Goal: Task Accomplishment & Management: Manage account settings

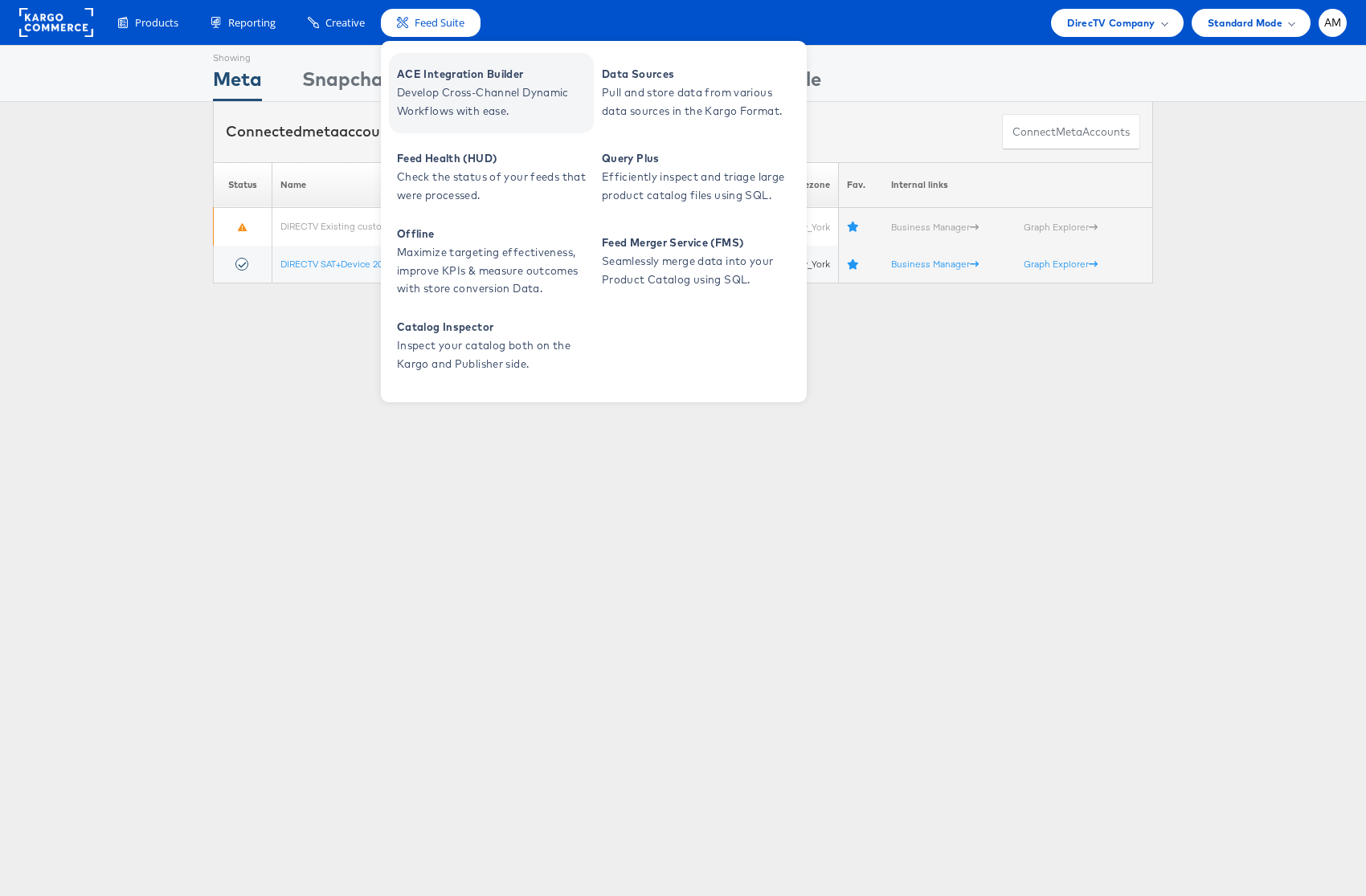
click at [460, 74] on span "ACE Integration Builder" at bounding box center [493, 74] width 193 height 18
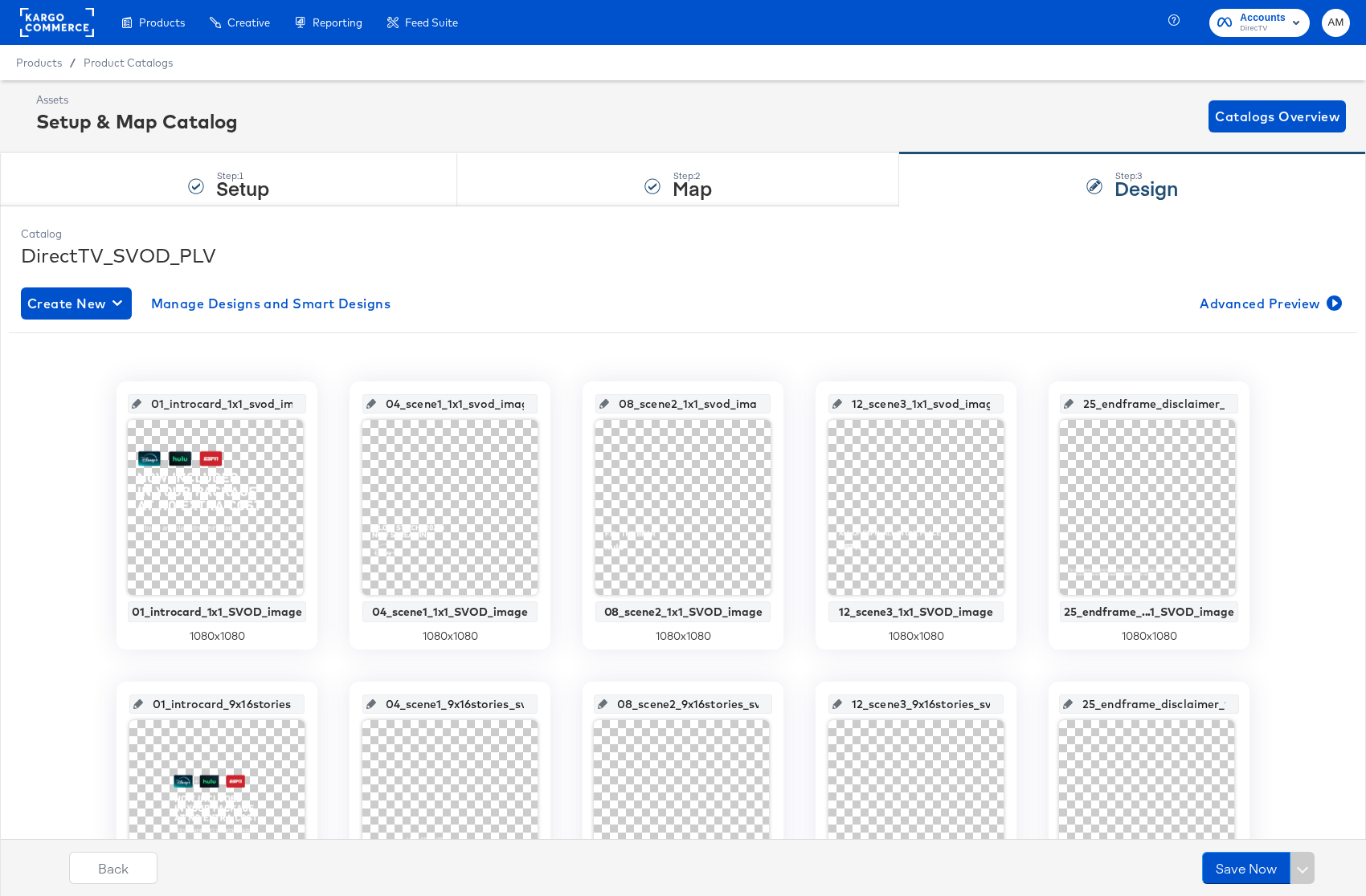
click at [50, 22] on rect at bounding box center [57, 22] width 74 height 29
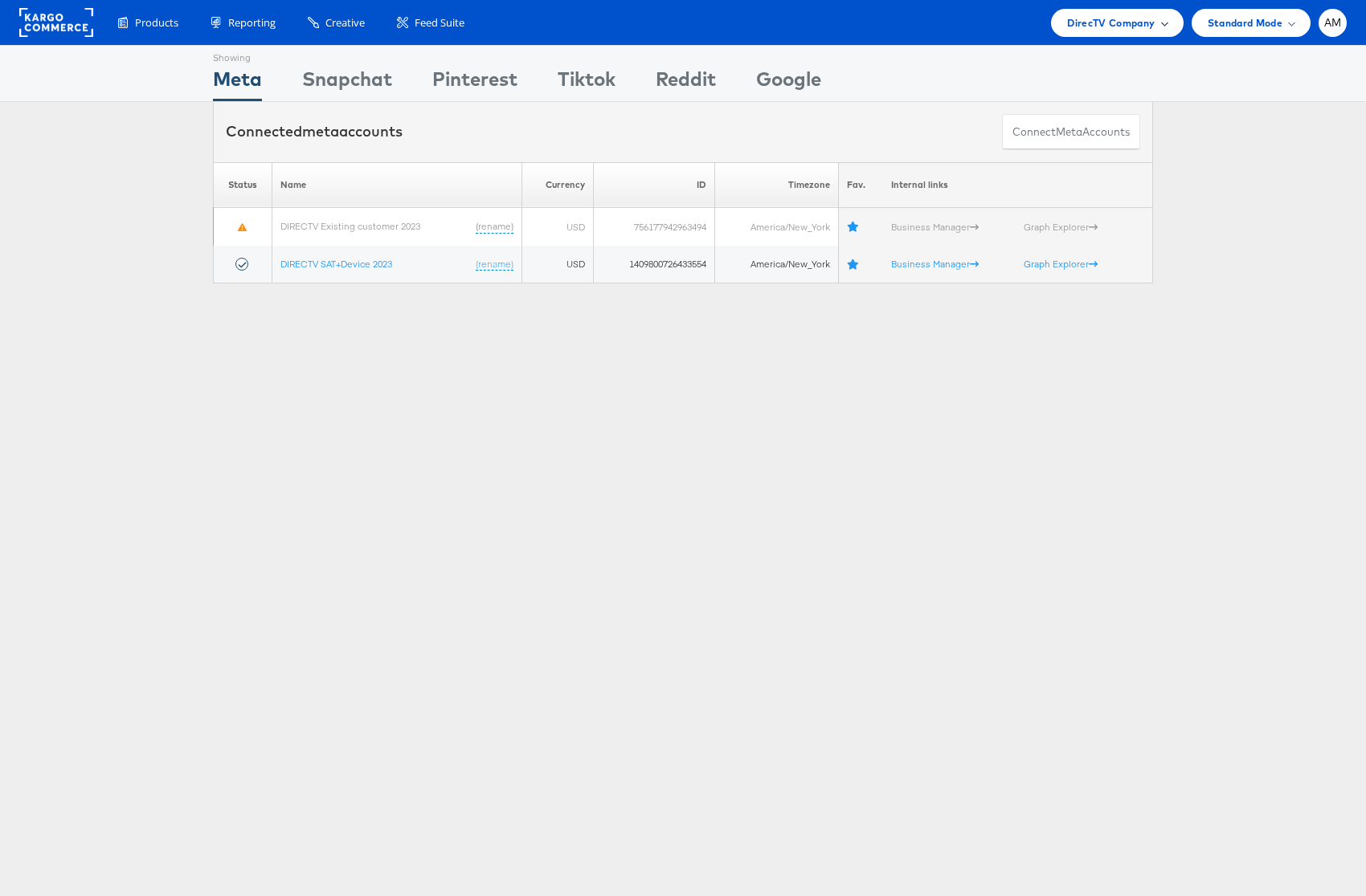
click at [1108, 23] on span "DirecTV Company" at bounding box center [1110, 22] width 87 height 16
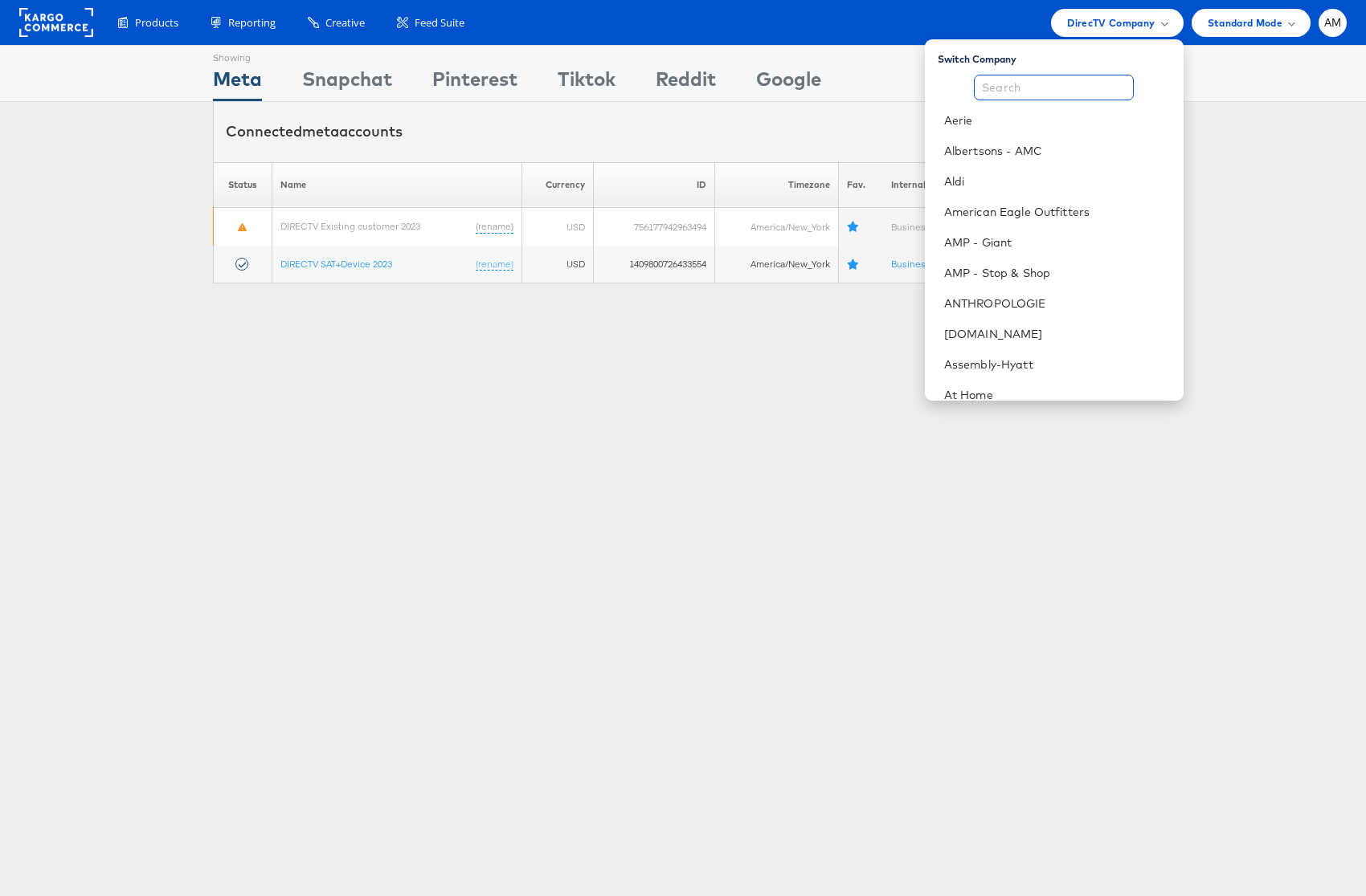
click at [1058, 87] on input "text" at bounding box center [1053, 87] width 160 height 26
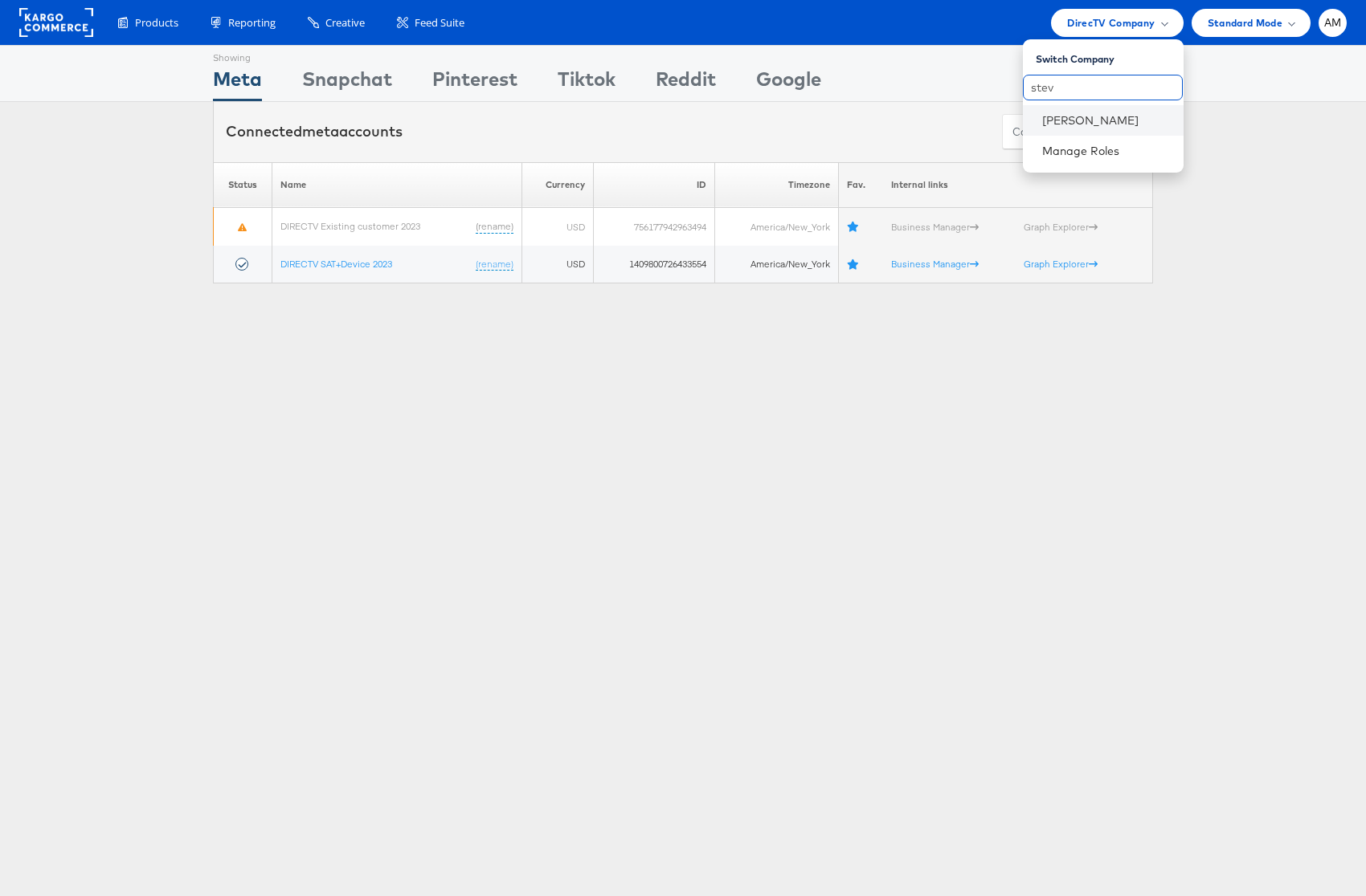
type input "stev"
click at [1063, 129] on li "[PERSON_NAME]" at bounding box center [1103, 121] width 161 height 31
click at [1061, 125] on link "[PERSON_NAME]" at bounding box center [1106, 120] width 129 height 16
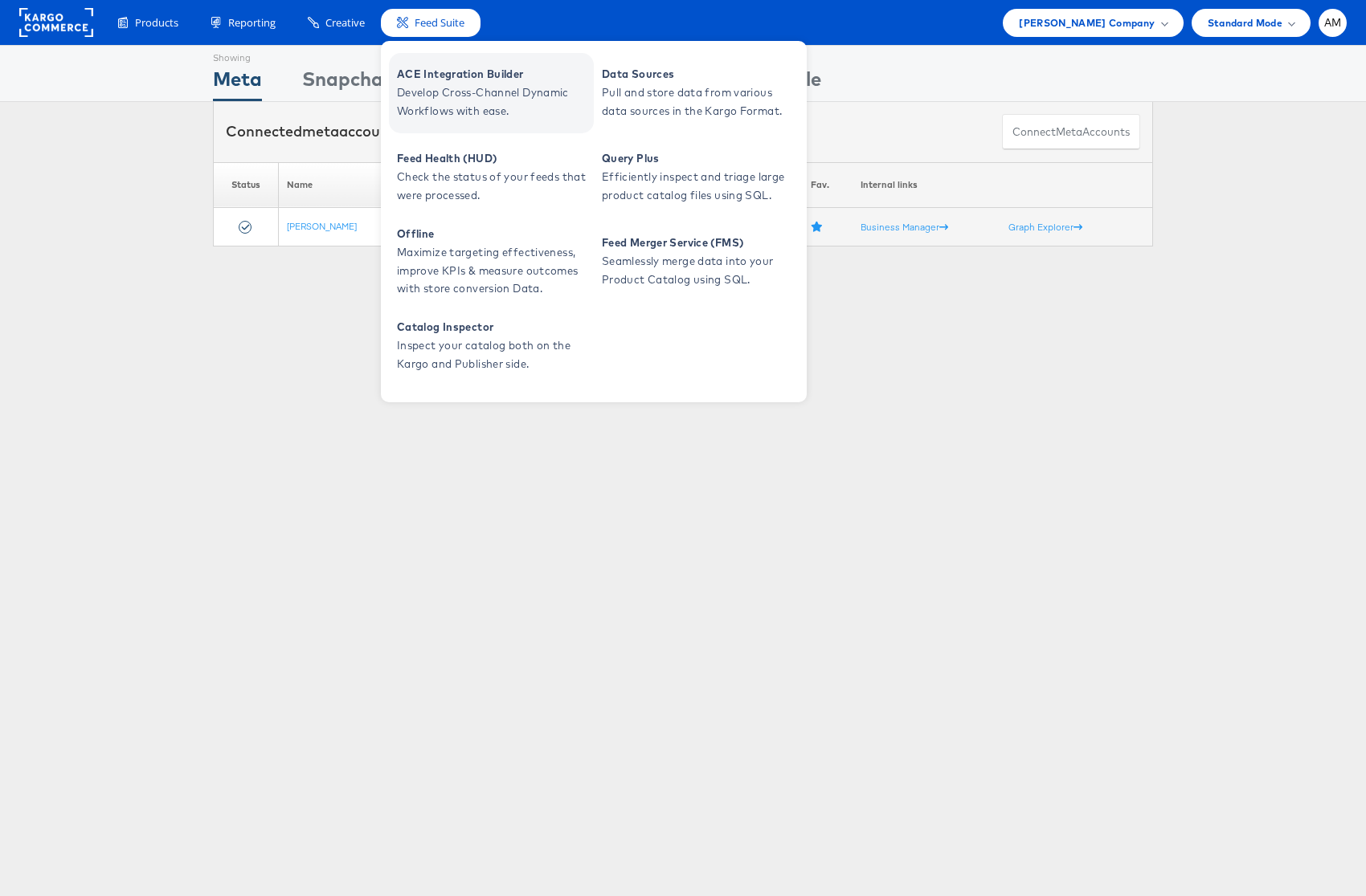
click at [449, 73] on span "ACE Integration Builder" at bounding box center [493, 74] width 193 height 18
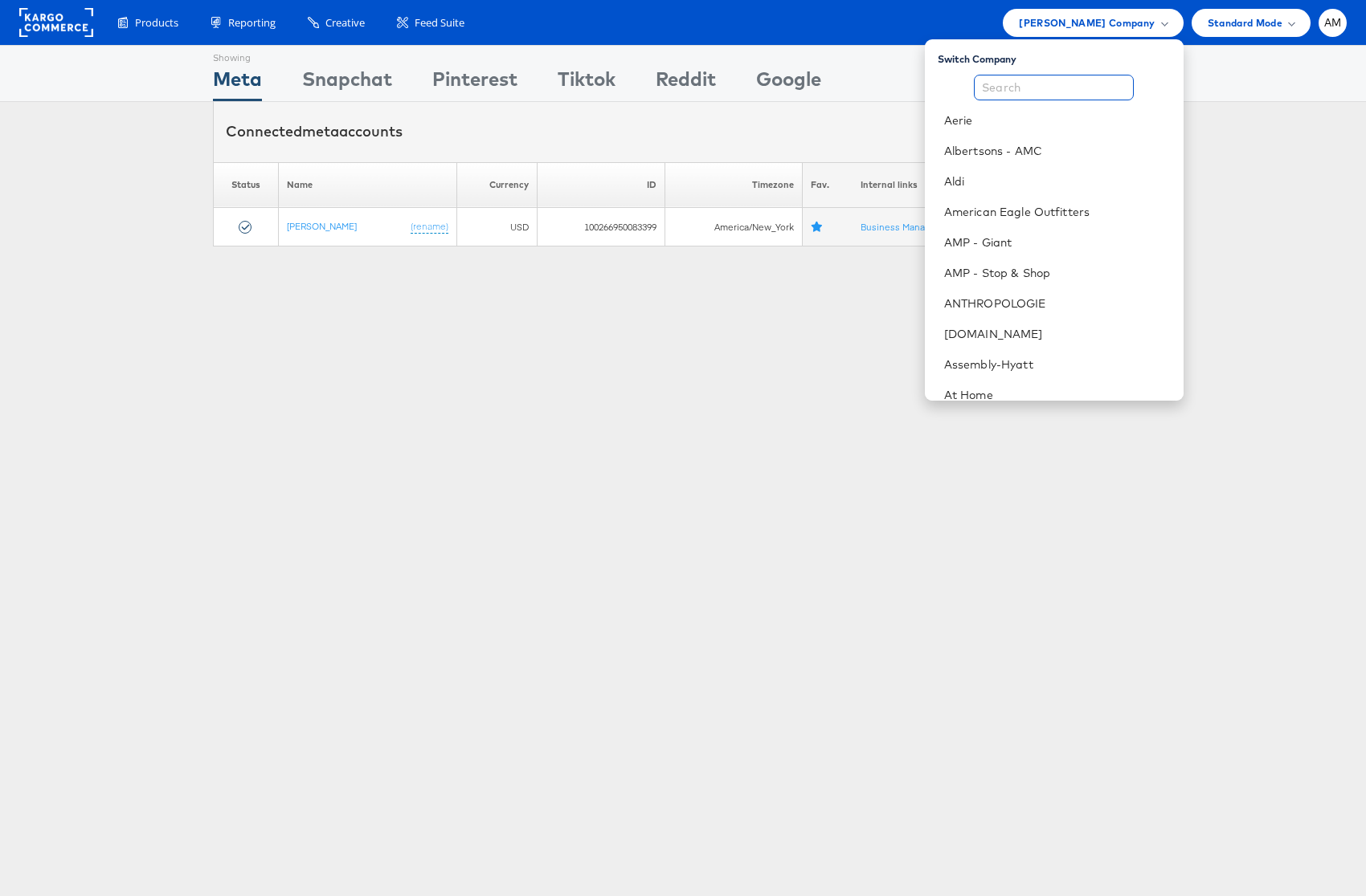
click at [1019, 87] on input "text" at bounding box center [1053, 87] width 160 height 26
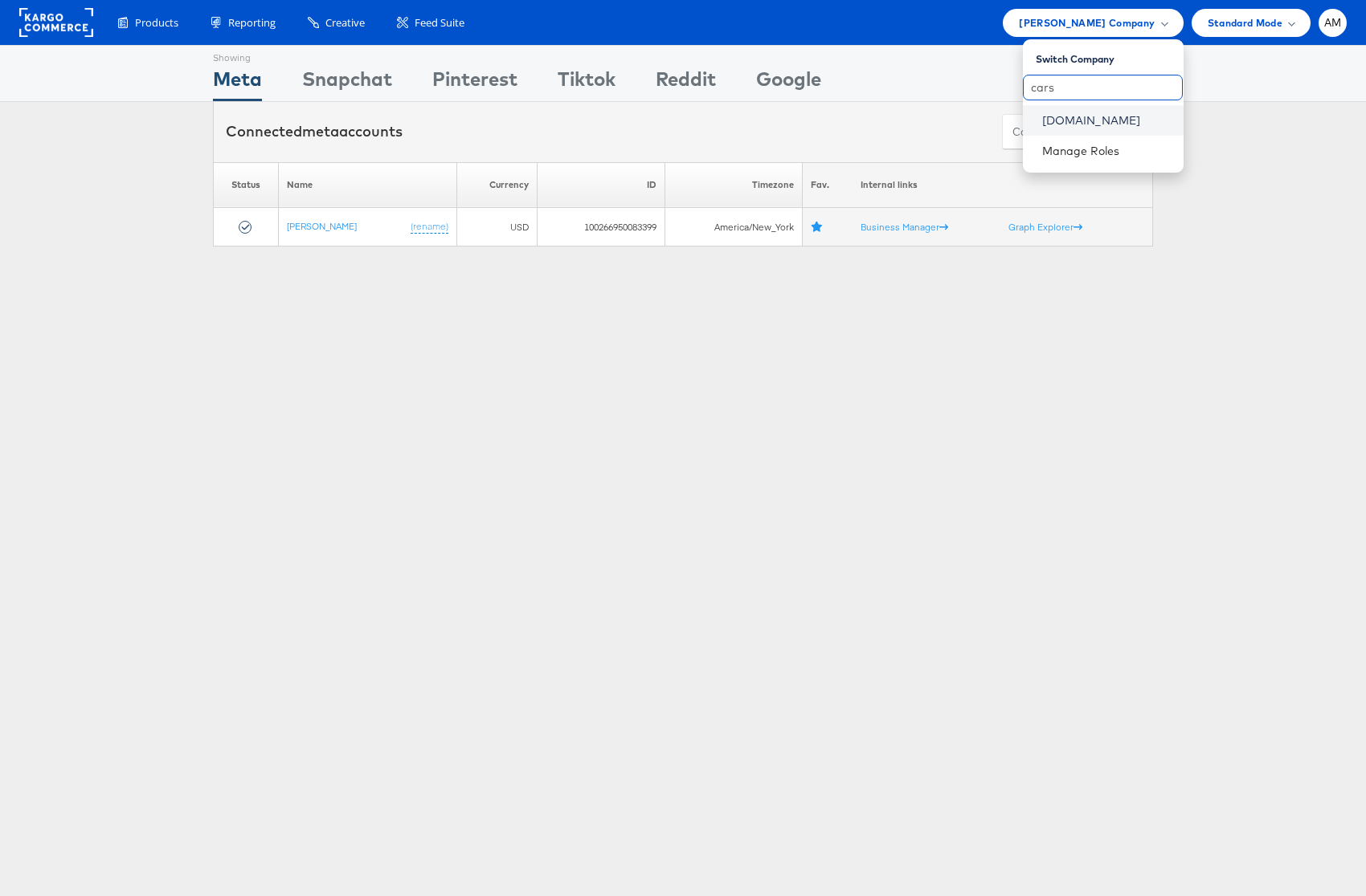
type input "cars"
click at [1064, 121] on link "Cars.com" at bounding box center [1106, 120] width 129 height 16
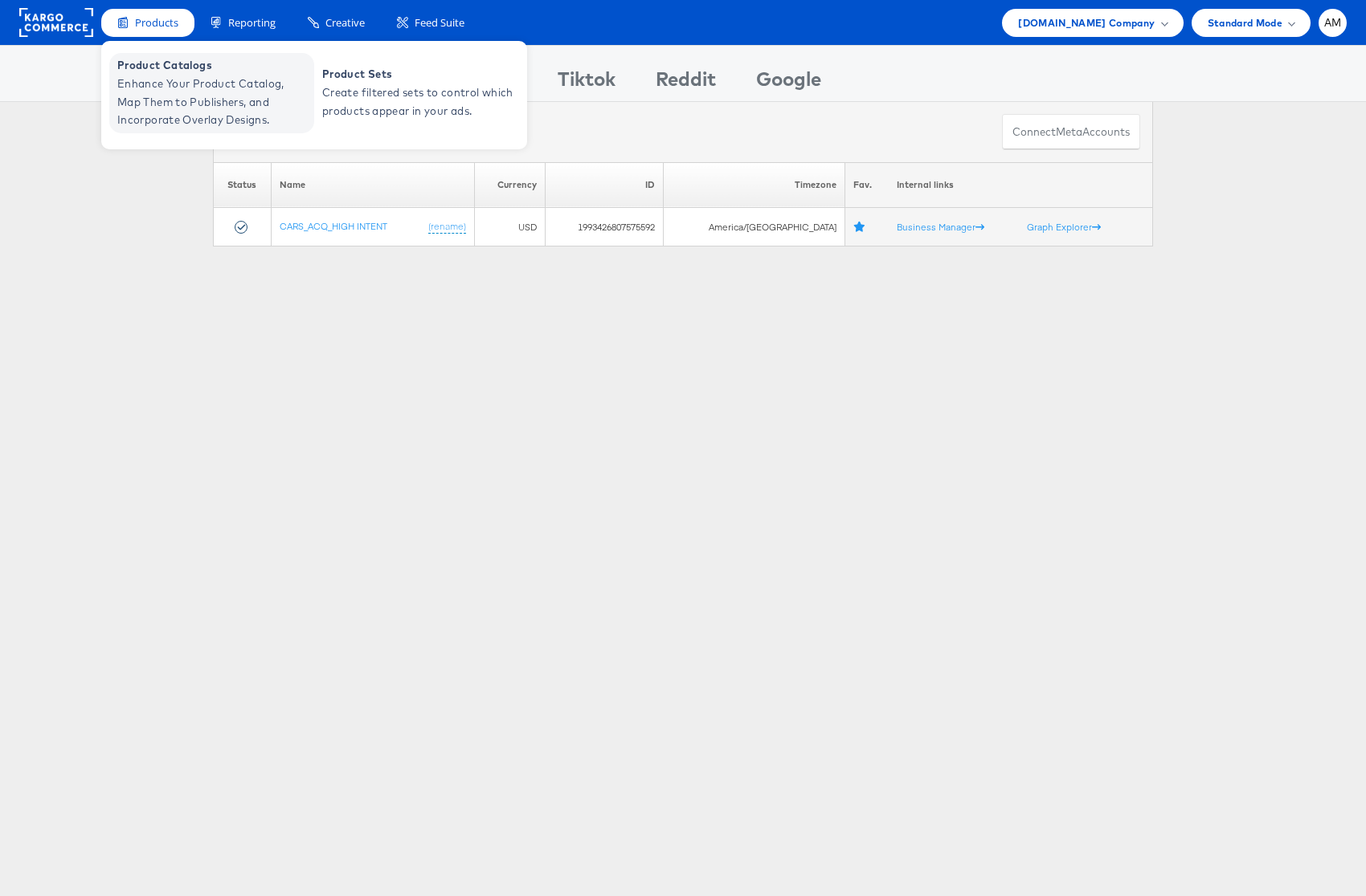
click at [168, 76] on span "Enhance Your Product Catalog, Map Them to Publishers, and Incorporate Overlay D…" at bounding box center [213, 102] width 193 height 54
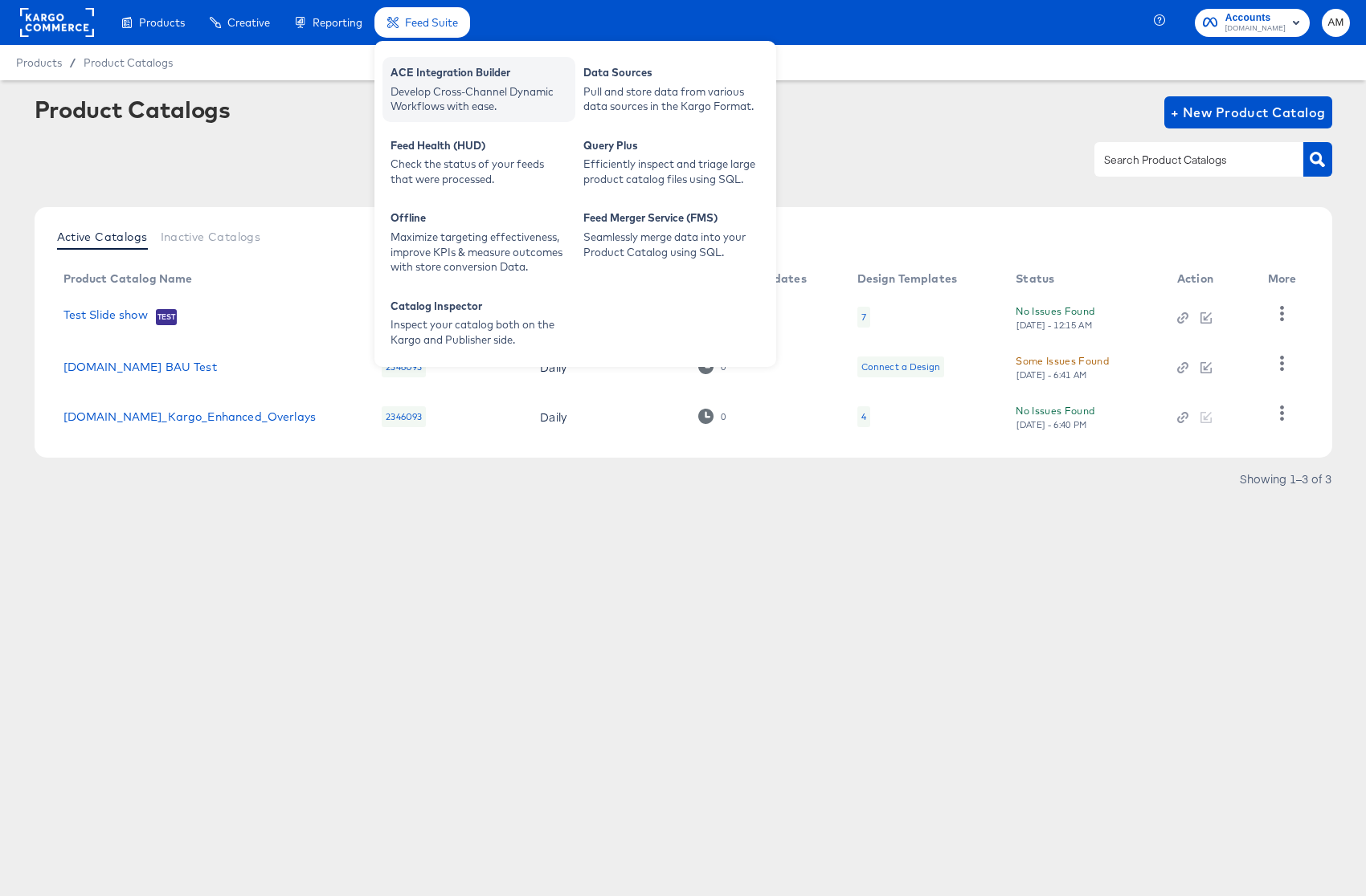
click at [440, 85] on div "Develop Cross-Channel Dynamic Workflows with ease." at bounding box center [479, 99] width 176 height 30
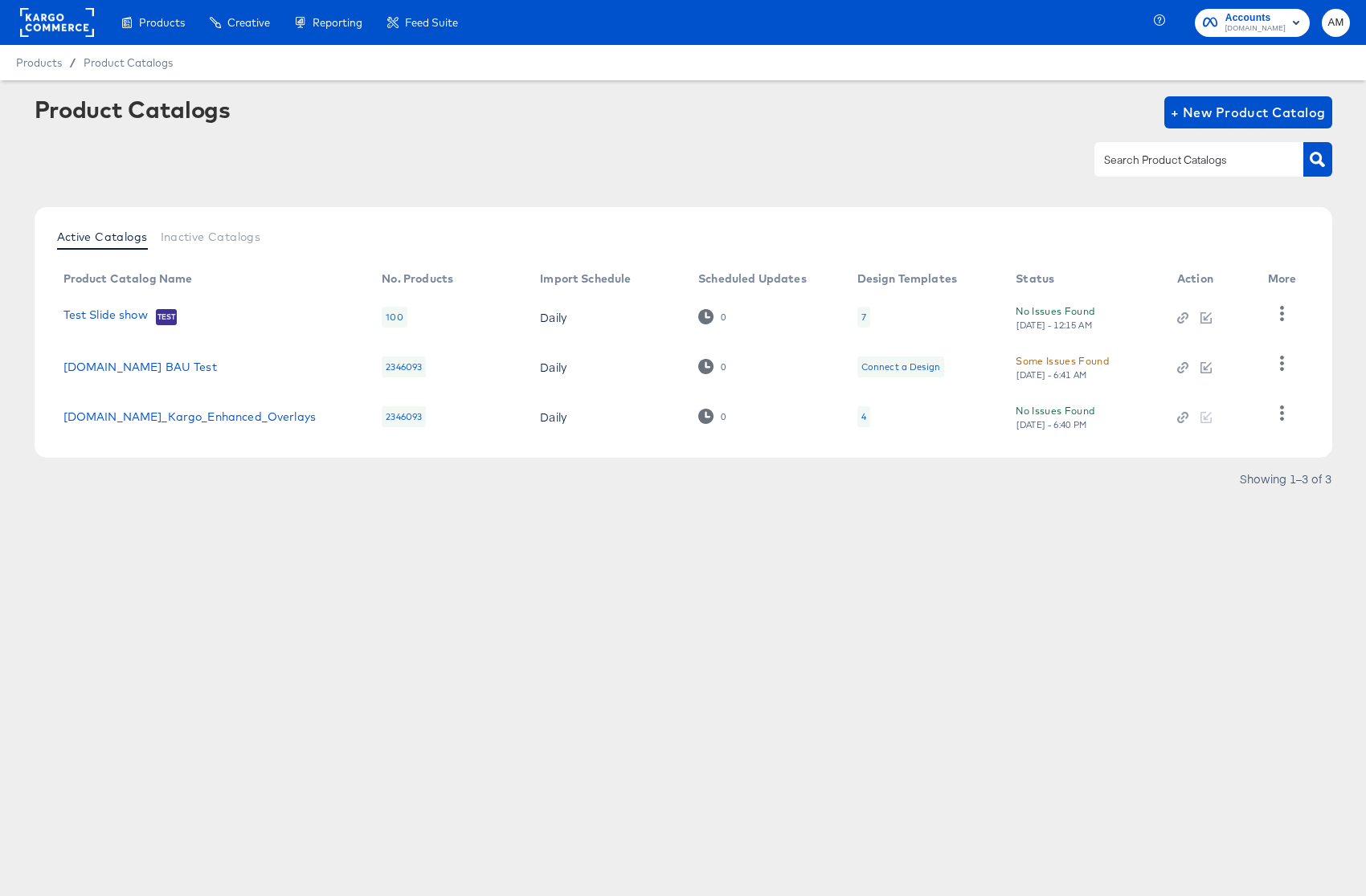
click at [43, 26] on rect at bounding box center [57, 22] width 74 height 29
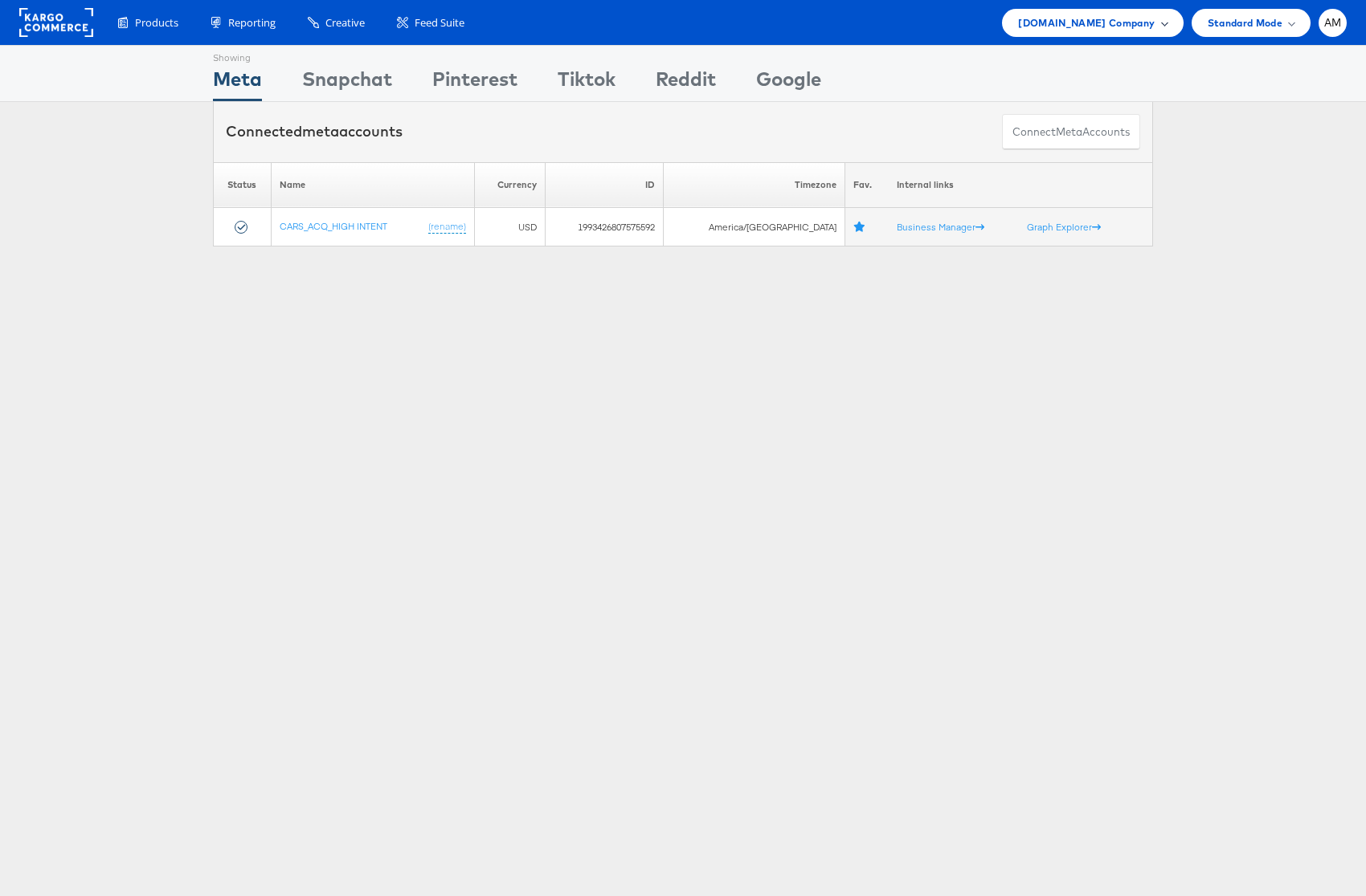
click at [1074, 26] on span "[DOMAIN_NAME] Company" at bounding box center [1086, 22] width 137 height 16
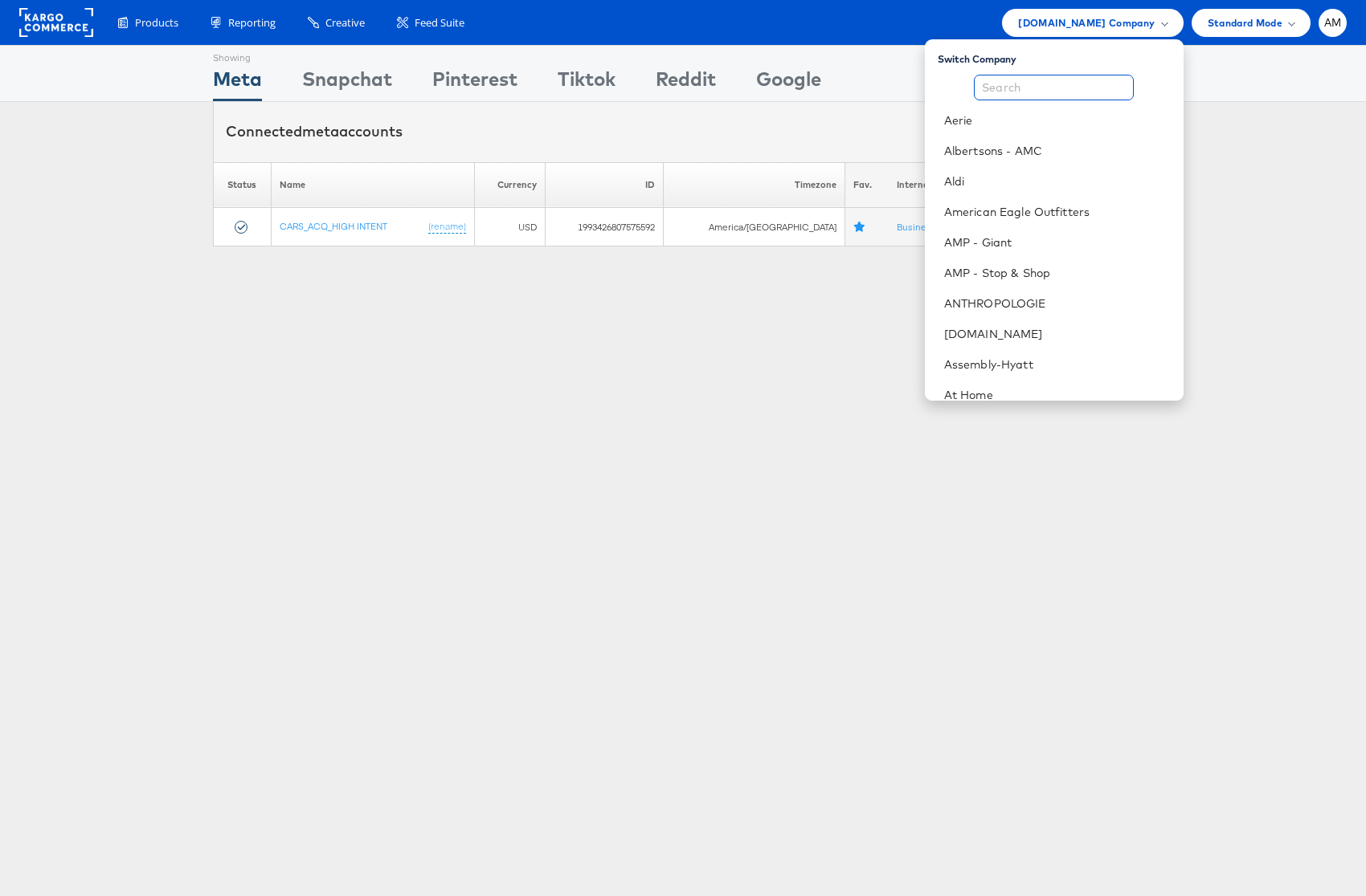
click at [1053, 90] on input "text" at bounding box center [1053, 87] width 160 height 26
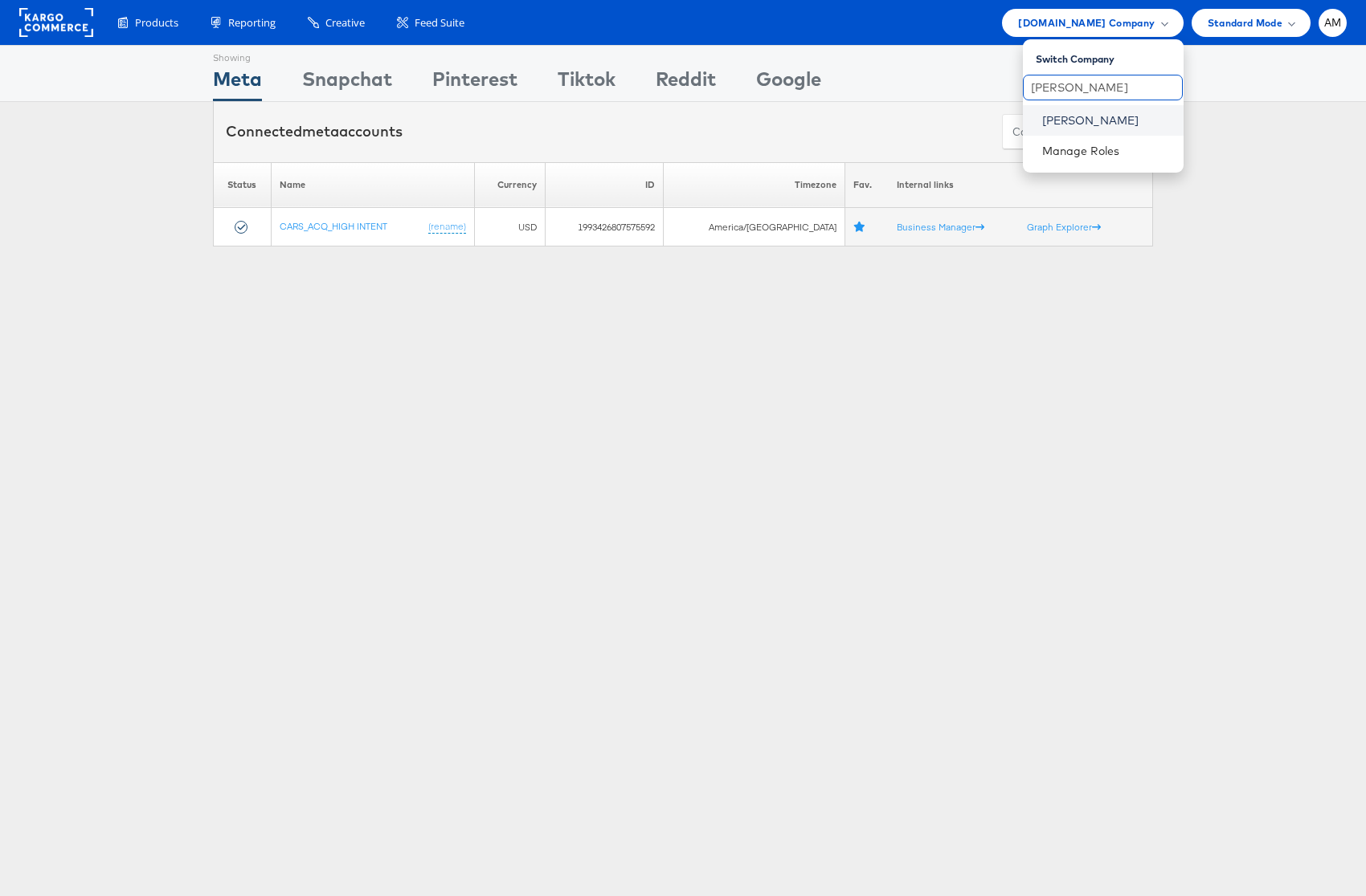
type input "steve"
click at [1053, 115] on link "[PERSON_NAME]" at bounding box center [1106, 120] width 129 height 16
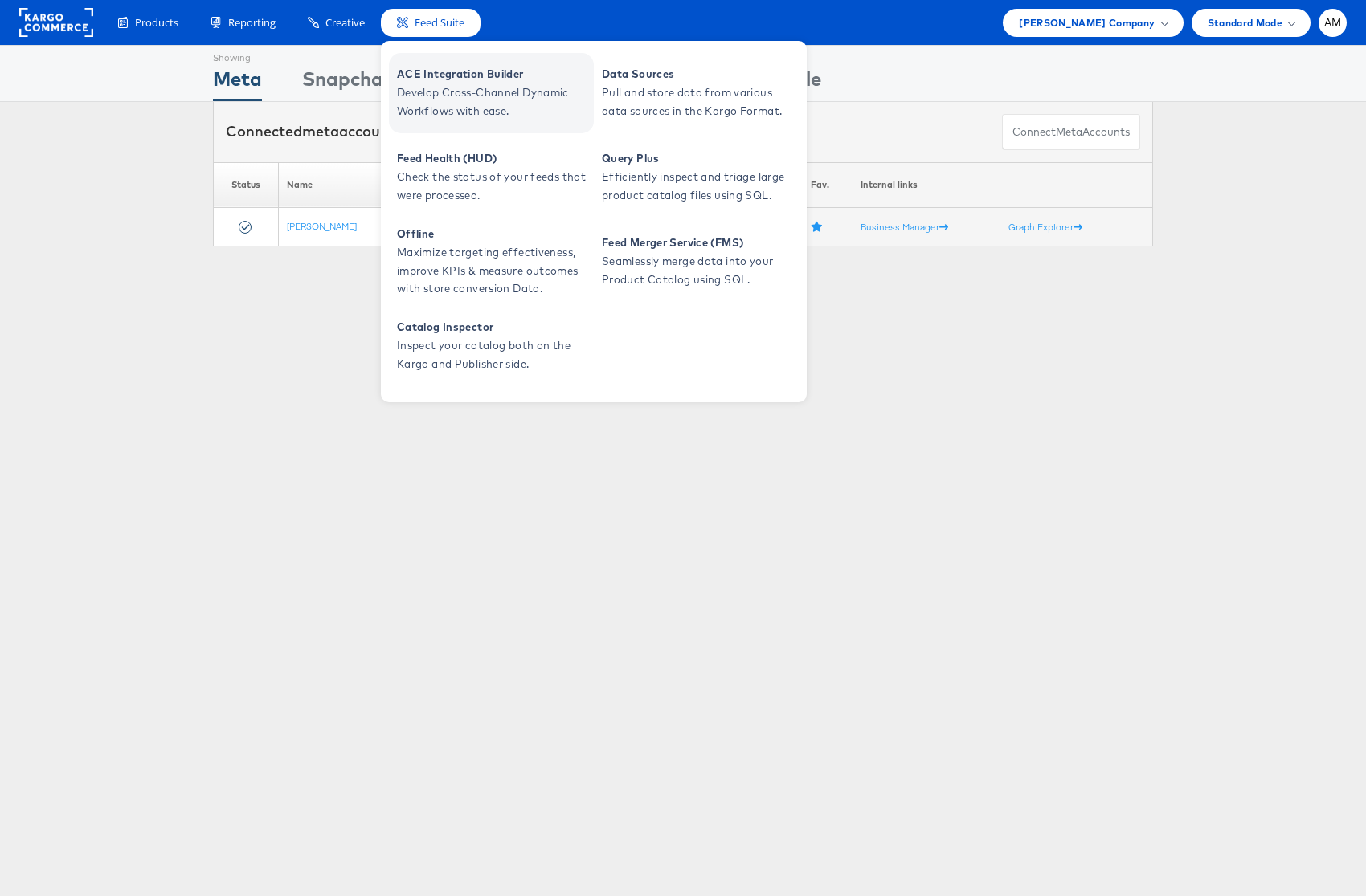
click at [440, 105] on span "Develop Cross-Channel Dynamic Workflows with ease." at bounding box center [493, 102] width 193 height 37
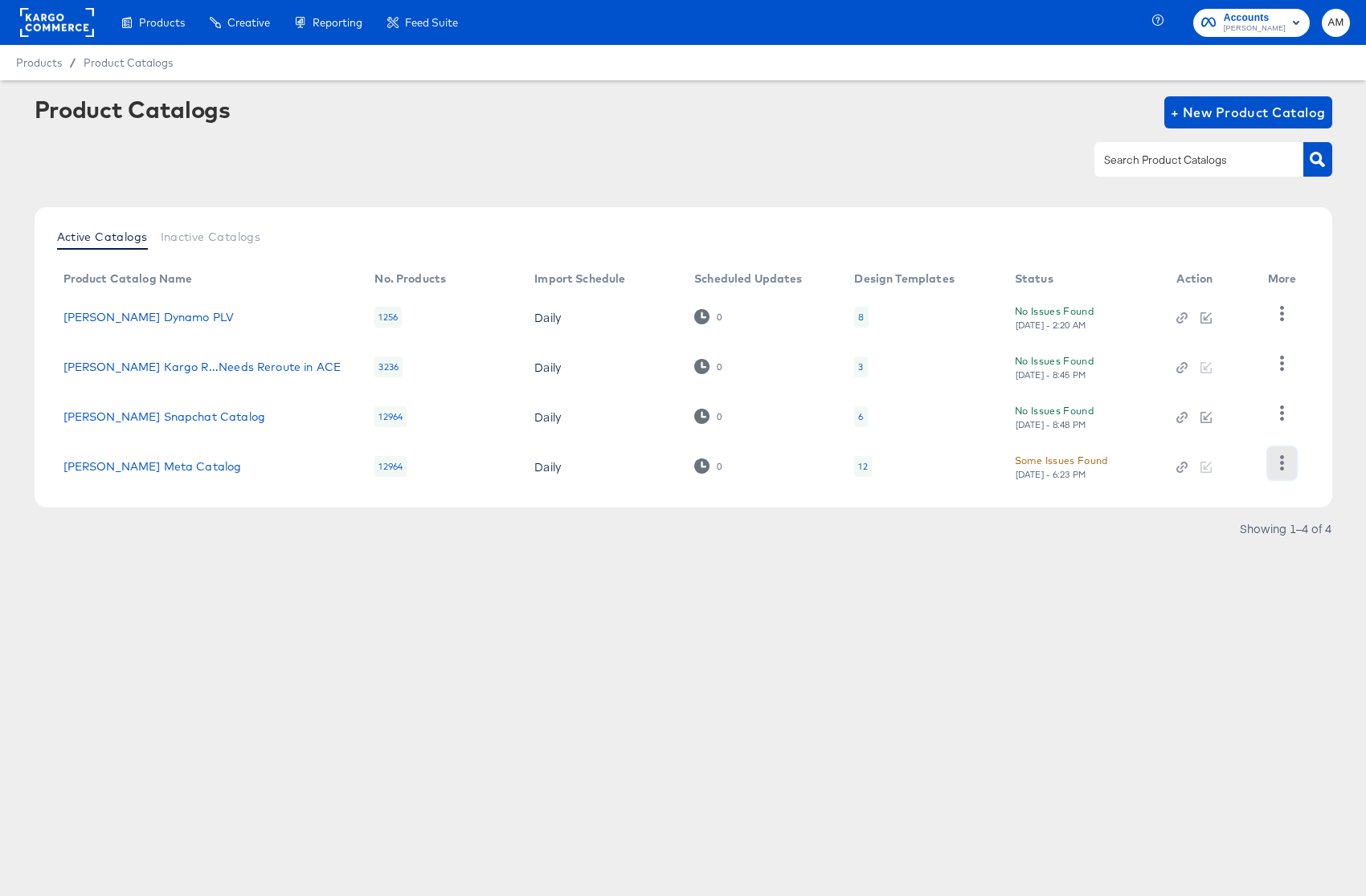
click at [1274, 461] on icon "button" at bounding box center [1282, 463] width 16 height 15
click at [1201, 365] on div "HUD Checks (Internal)" at bounding box center [1216, 363] width 161 height 26
